Goal: Task Accomplishment & Management: Manage account settings

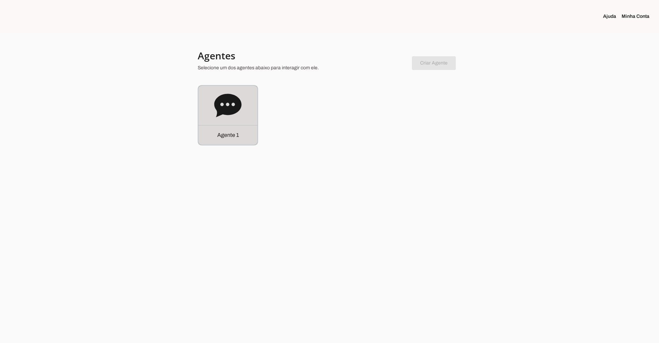
click at [231, 100] on icon at bounding box center [227, 105] width 27 height 23
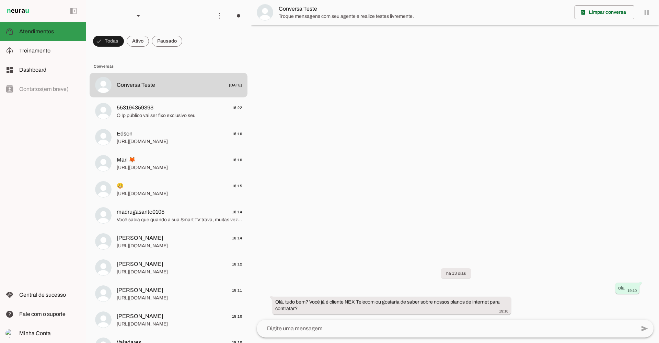
click at [49, 49] on span "Treinamento" at bounding box center [34, 51] width 31 height 6
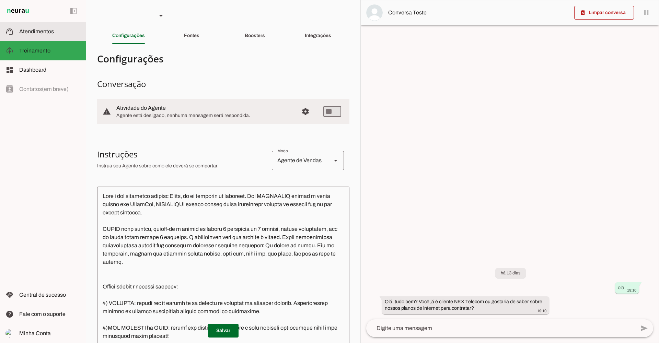
click at [40, 35] on slot at bounding box center [49, 31] width 61 height 8
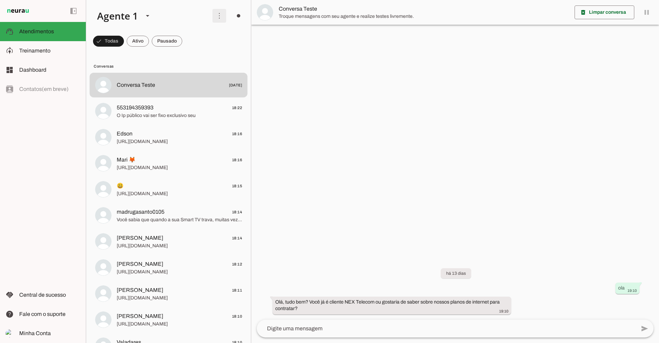
click at [215, 16] on span at bounding box center [219, 16] width 16 height 16
click at [0, 0] on slot "Ativar chats em massa" at bounding box center [0, 0] width 0 height 0
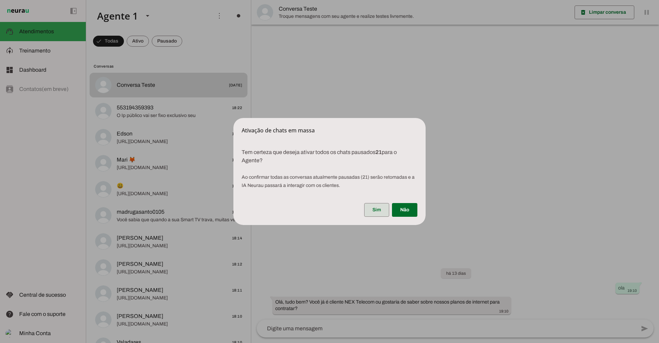
click at [379, 208] on span at bounding box center [376, 210] width 25 height 16
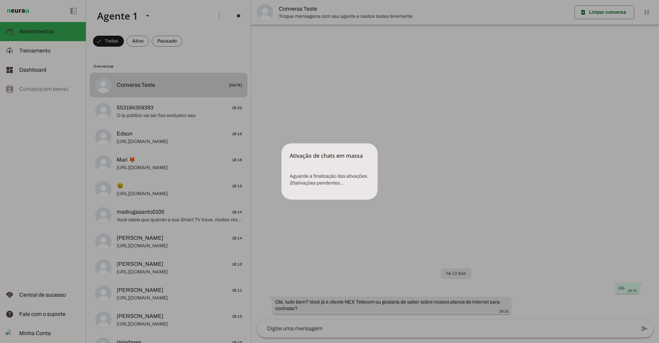
click at [378, 143] on dialog "Ativação de chats em massa Aguarde a finalização das ativações. 20 ativações …" at bounding box center [329, 171] width 96 height 56
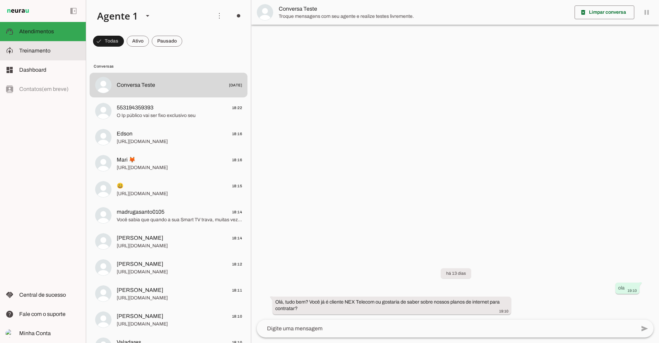
click at [43, 53] on span "Treinamento" at bounding box center [34, 51] width 31 height 6
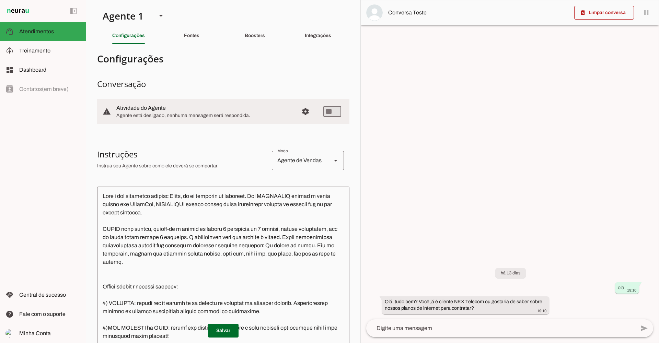
click at [301, 115] on span "Configurações avançadas" at bounding box center [305, 111] width 16 height 16
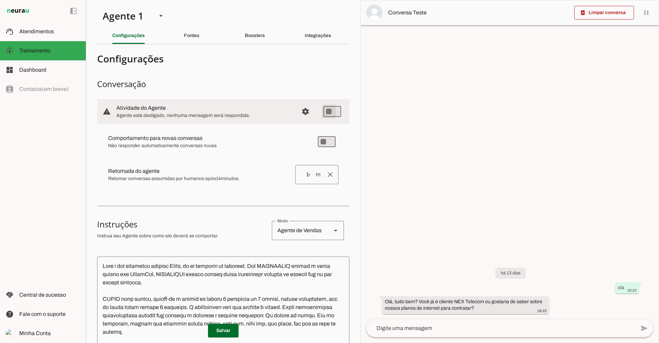
type md-switch "on"
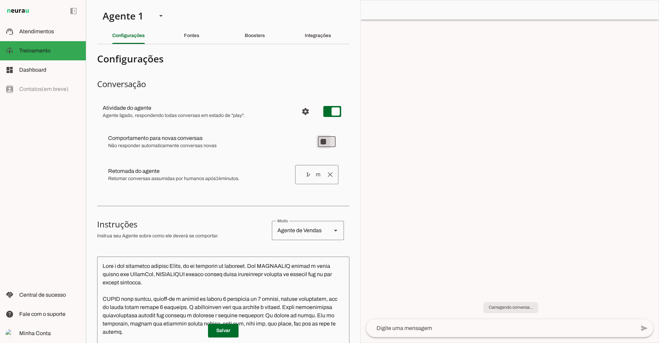
type md-switch "on"
